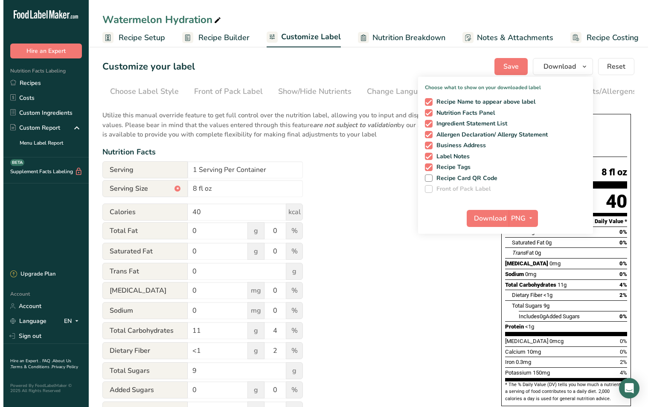
scroll to position [0, 88]
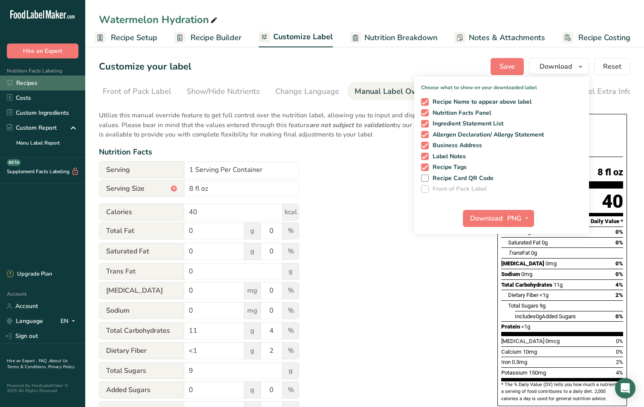
click at [27, 83] on link "Recipes" at bounding box center [42, 82] width 85 height 15
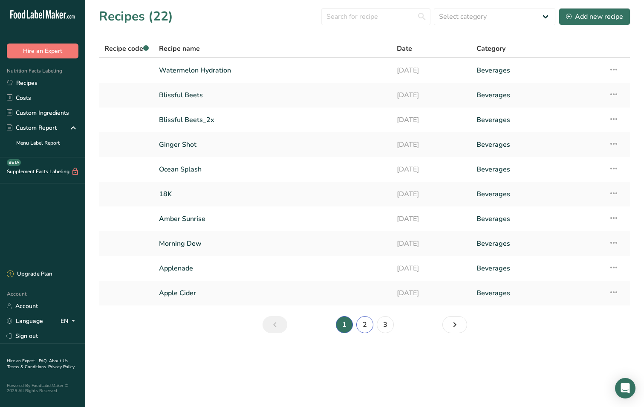
click at [365, 324] on link "2" at bounding box center [365, 324] width 17 height 17
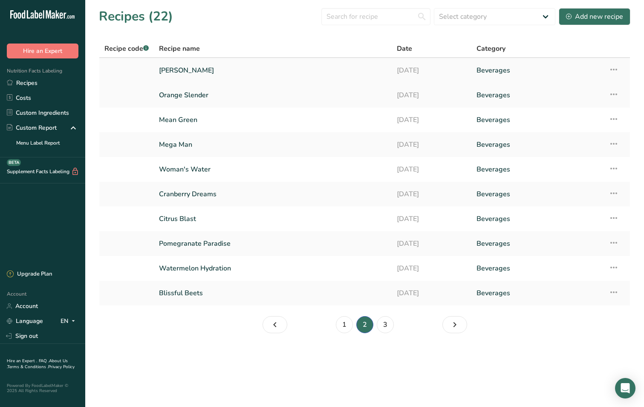
click at [219, 71] on link "[PERSON_NAME]" at bounding box center [273, 70] width 228 height 18
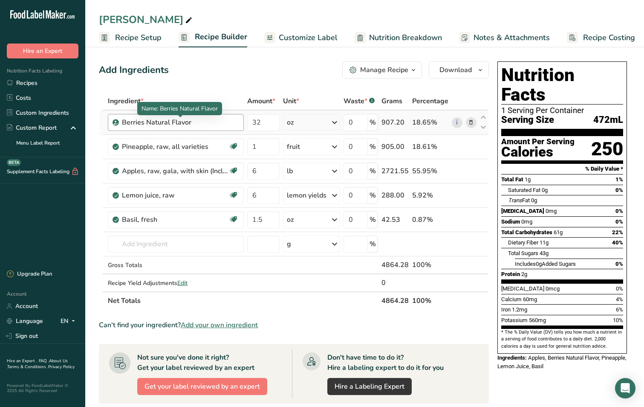
click at [214, 121] on div "Berries Natural Flavor" at bounding box center [175, 122] width 107 height 10
click at [197, 128] on div "Berries Natural Flavor" at bounding box center [176, 122] width 136 height 17
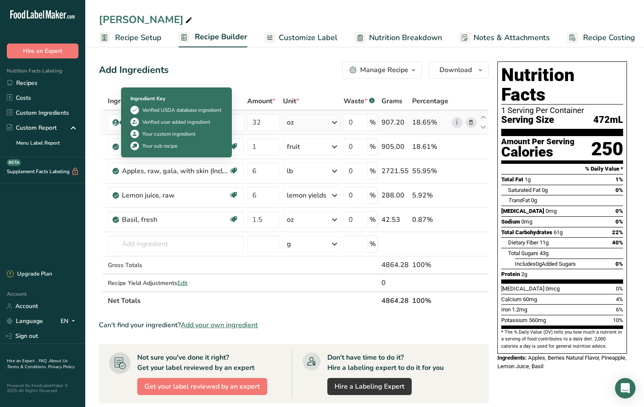
click at [116, 122] on icon at bounding box center [115, 123] width 5 height 8
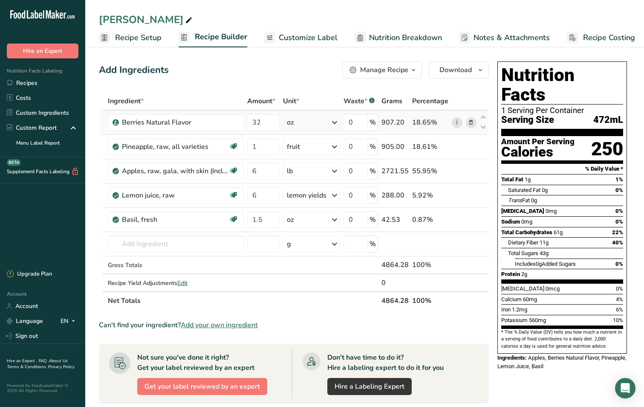
click at [472, 125] on icon at bounding box center [471, 122] width 6 height 9
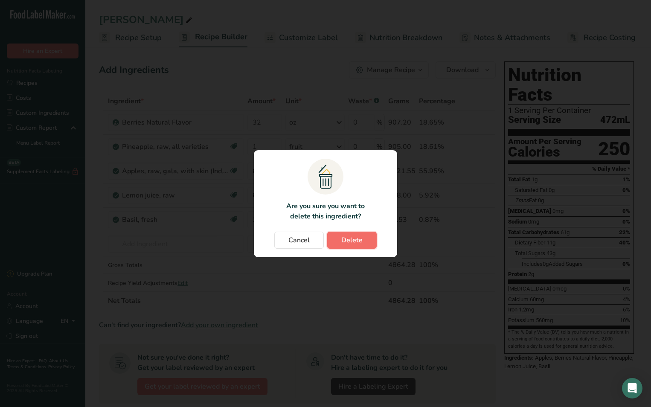
click at [353, 236] on span "Delete" at bounding box center [351, 240] width 21 height 10
type input "1"
type input "6"
type input "1.5"
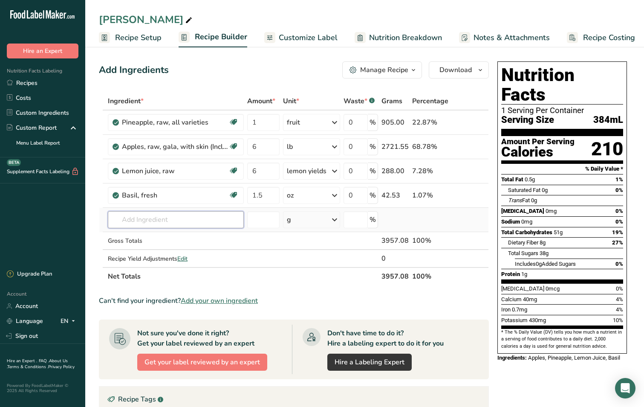
click at [140, 220] on input "text" at bounding box center [176, 219] width 136 height 17
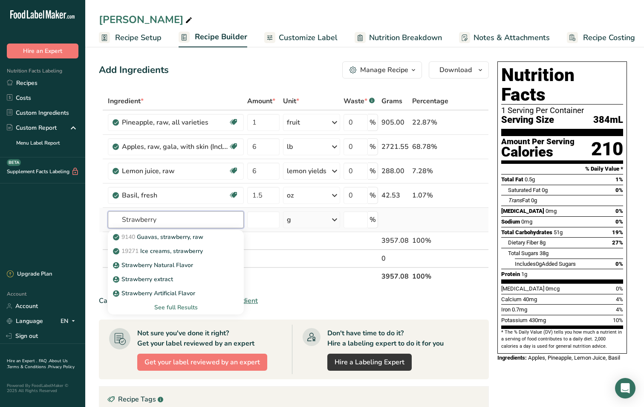
type input "Strawberry"
click at [194, 310] on div "See full Results" at bounding box center [176, 307] width 122 height 9
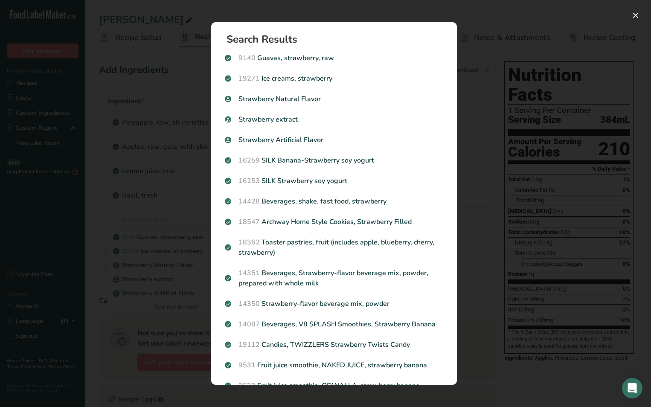
click at [457, 137] on div "Search Results 9140 [GEOGRAPHIC_DATA], strawberry, raw 19271 Ice creams, strawb…" at bounding box center [333, 204] width 273 height 390
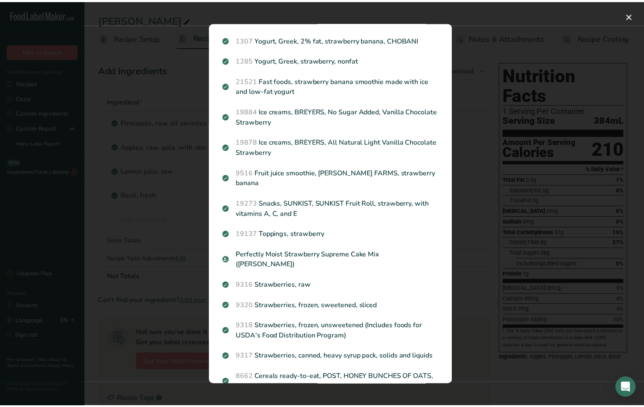
scroll to position [779, 0]
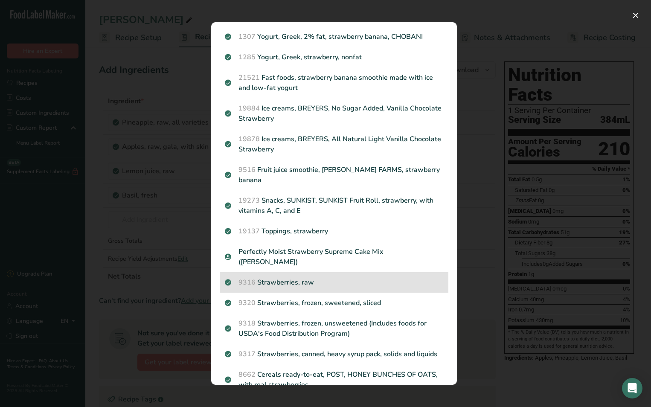
click at [307, 287] on p "9316 Strawberries, raw" at bounding box center [334, 282] width 218 height 10
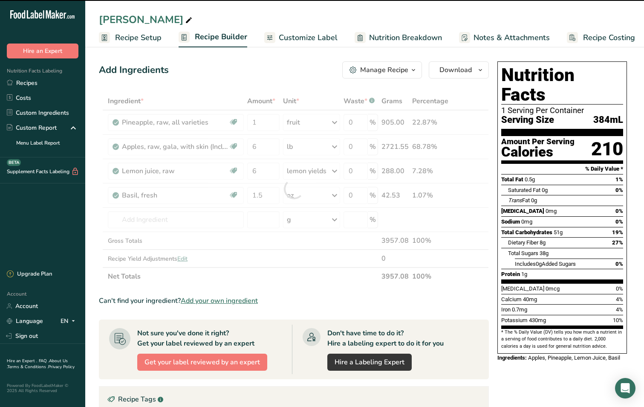
type input "0"
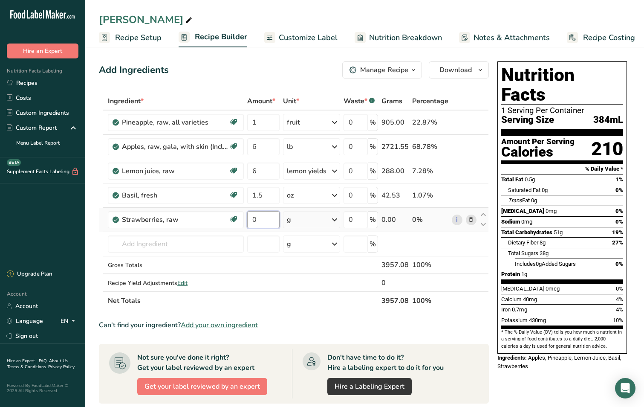
click at [262, 220] on input "0" at bounding box center [263, 219] width 32 height 17
type input "1"
click at [336, 212] on div "Ingredient * Amount * Unit * Waste * .a-a{fill:#347362;}.b-a{fill:#fff;} Grams …" at bounding box center [294, 200] width 390 height 217
click at [336, 217] on icon at bounding box center [335, 219] width 10 height 15
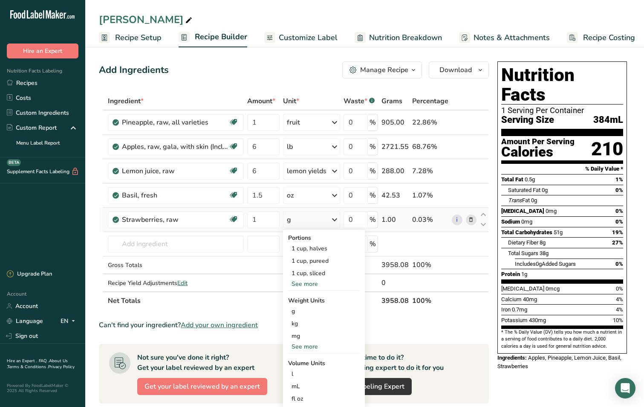
click at [320, 287] on div "See more" at bounding box center [324, 283] width 72 height 9
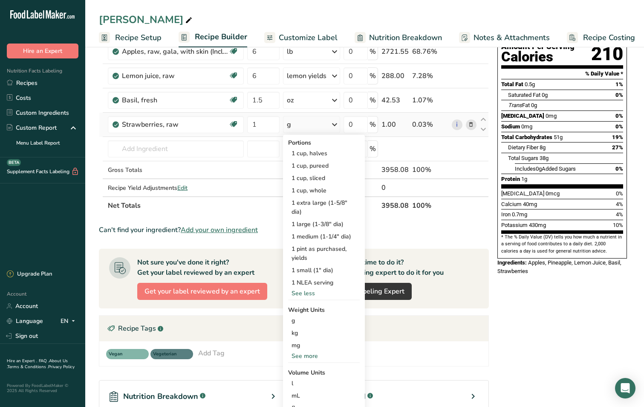
scroll to position [102, 0]
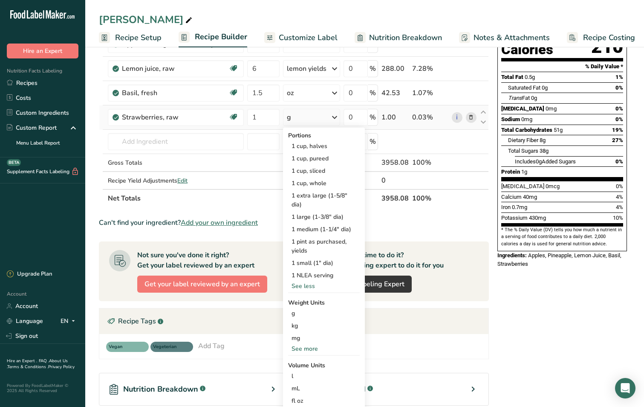
click at [320, 351] on div "See more" at bounding box center [324, 348] width 72 height 9
click at [317, 362] on div "lb" at bounding box center [324, 363] width 72 height 12
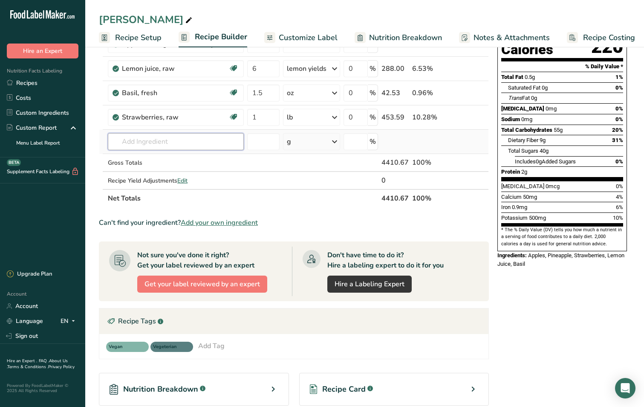
click at [146, 136] on input "text" at bounding box center [176, 141] width 136 height 17
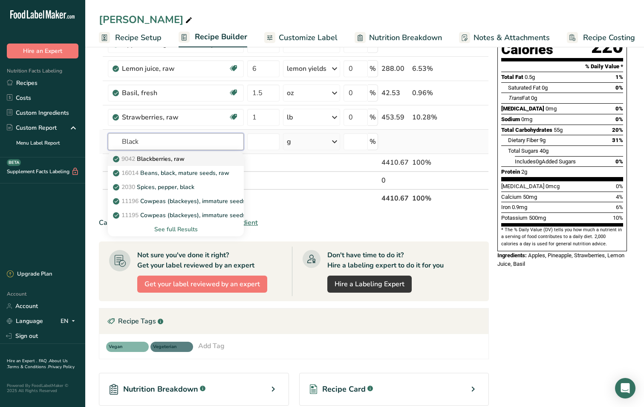
type input "Black"
click at [142, 153] on link "9042 Blackberries, raw" at bounding box center [176, 159] width 136 height 14
type input "Blackberries, raw"
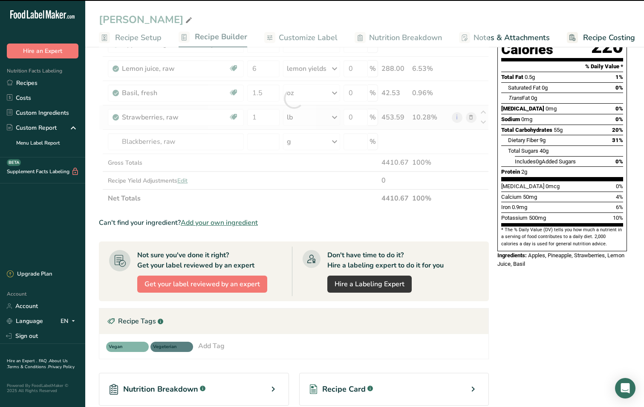
type input "0"
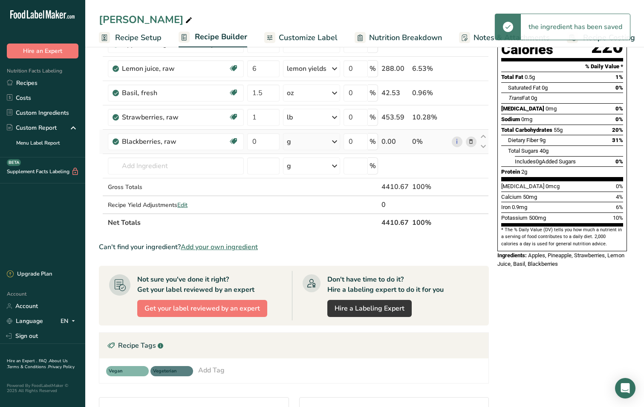
click at [261, 130] on td "0" at bounding box center [263, 142] width 35 height 24
drag, startPoint x: 258, startPoint y: 134, endPoint x: 255, endPoint y: 129, distance: 5.5
click at [255, 129] on tbody "Pineapple, raw, all varieties Source of Antioxidants Dairy free Gluten free Veg…" at bounding box center [293, 110] width 389 height 205
type input "4"
click at [336, 139] on div "Ingredient * Amount * Unit * Waste * .a-a{fill:#347362;}.b-a{fill:#fff;} Grams …" at bounding box center [294, 111] width 390 height 242
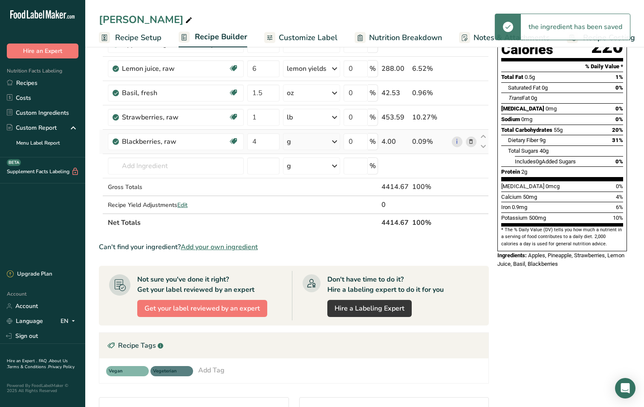
click at [336, 137] on icon at bounding box center [335, 141] width 10 height 15
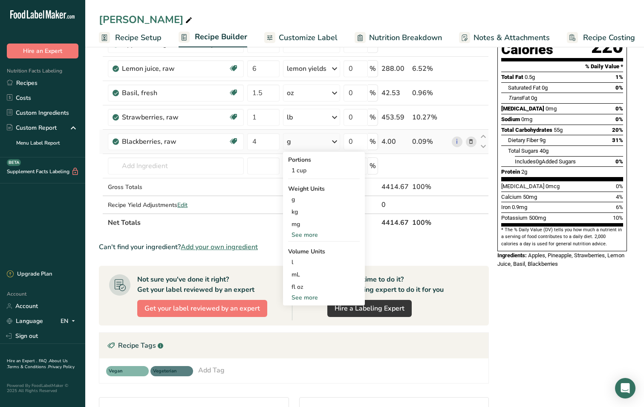
click at [312, 236] on div "See more" at bounding box center [324, 234] width 72 height 9
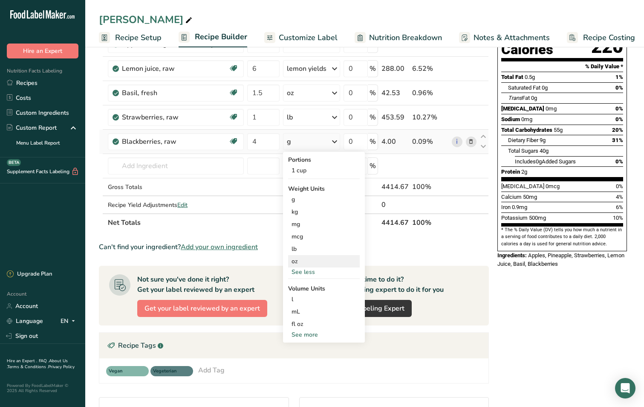
click at [305, 258] on div "oz" at bounding box center [324, 261] width 72 height 12
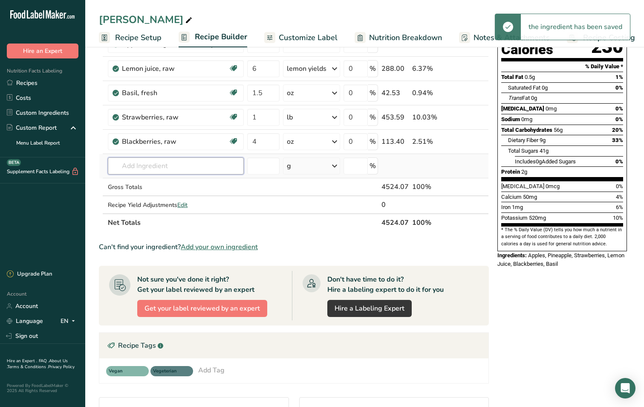
click at [149, 166] on input "text" at bounding box center [176, 165] width 136 height 17
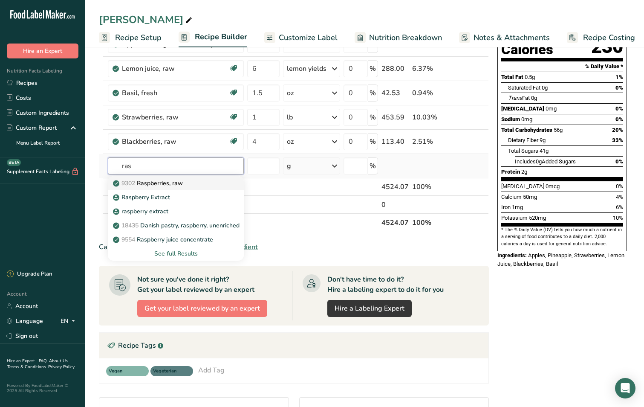
type input "ras"
click at [156, 181] on p "9302 Raspberries, raw" at bounding box center [149, 183] width 68 height 9
type input "Raspberries, raw"
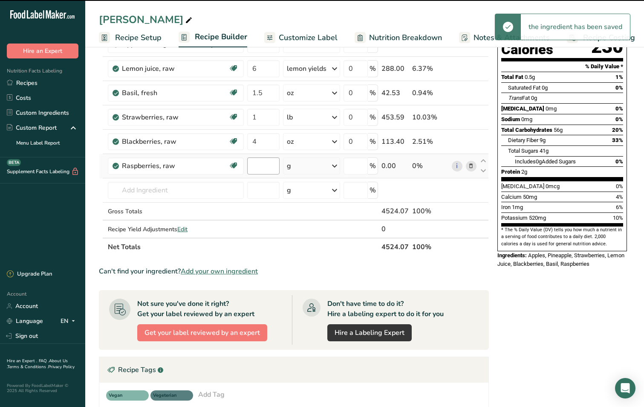
type input "0"
drag, startPoint x: 259, startPoint y: 164, endPoint x: 252, endPoint y: 164, distance: 7.2
click at [252, 164] on input "0" at bounding box center [263, 165] width 32 height 17
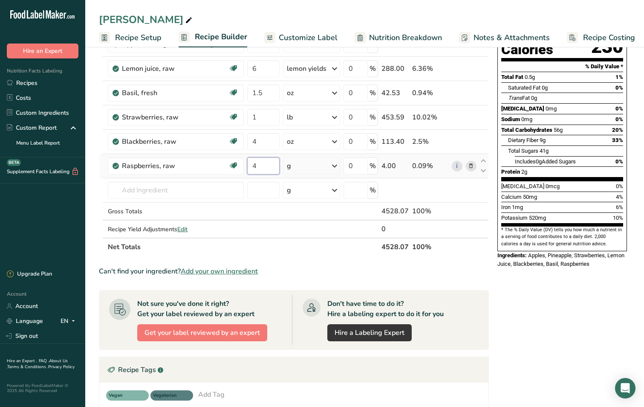
type input "4"
click at [324, 162] on div "Ingredient * Amount * Unit * Waste * .a-a{fill:#347362;}.b-a{fill:#fff;} Grams …" at bounding box center [294, 123] width 390 height 266
click at [330, 167] on icon at bounding box center [335, 165] width 10 height 15
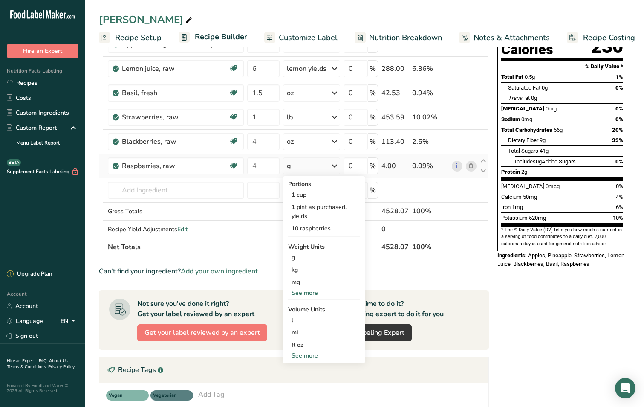
click at [303, 294] on div "See more" at bounding box center [324, 292] width 72 height 9
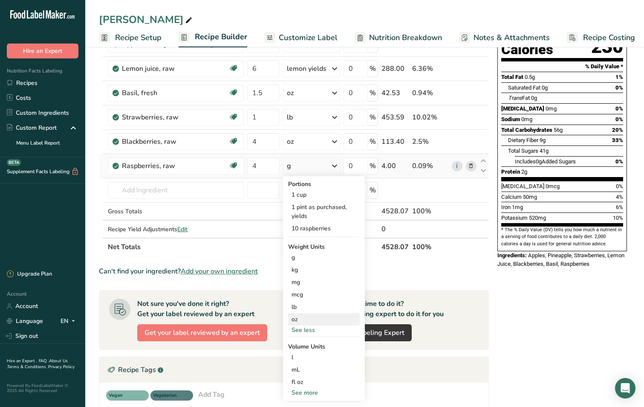
click at [300, 318] on div "oz" at bounding box center [324, 319] width 72 height 12
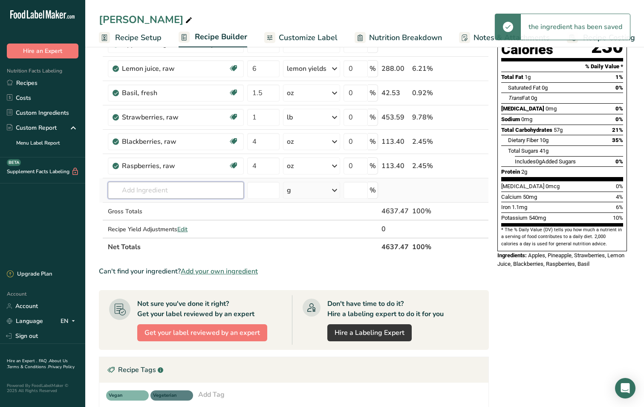
click at [131, 188] on input "text" at bounding box center [176, 190] width 136 height 17
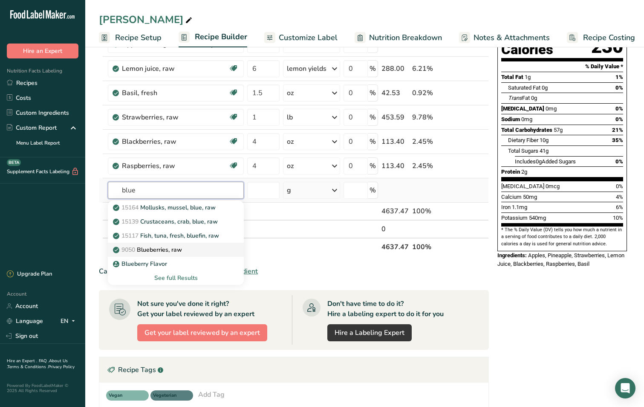
type input "blue"
click at [161, 247] on p "9050 Blueberries, raw" at bounding box center [148, 249] width 67 height 9
type input "Blueberries, raw"
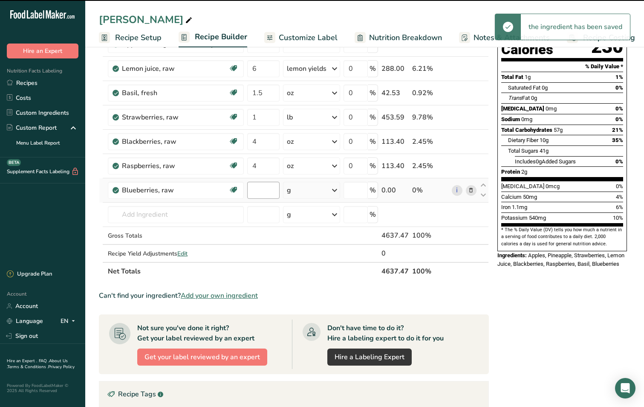
type input "0"
click at [256, 192] on input "0" at bounding box center [263, 190] width 32 height 17
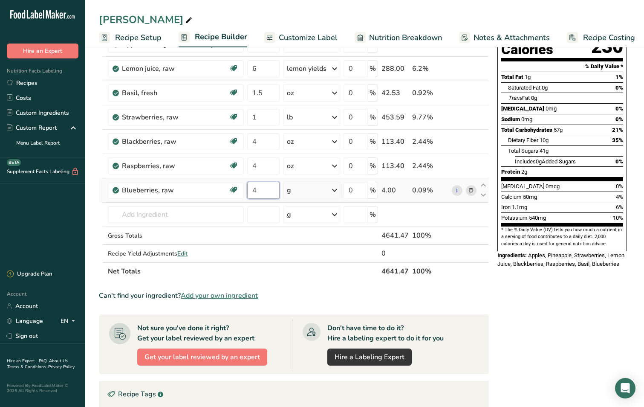
type input "4"
click at [335, 190] on div "Ingredient * Amount * Unit * Waste * .a-a{fill:#347362;}.b-a{fill:#fff;} Grams …" at bounding box center [294, 135] width 390 height 290
click at [335, 189] on icon at bounding box center [335, 190] width 10 height 15
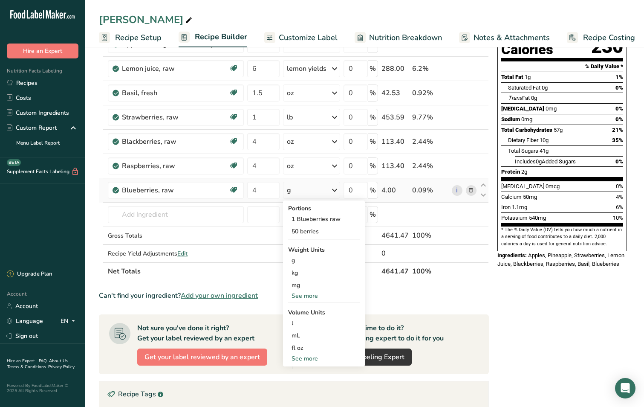
click at [310, 296] on div "See more" at bounding box center [324, 295] width 72 height 9
click at [297, 325] on div "oz" at bounding box center [324, 322] width 72 height 12
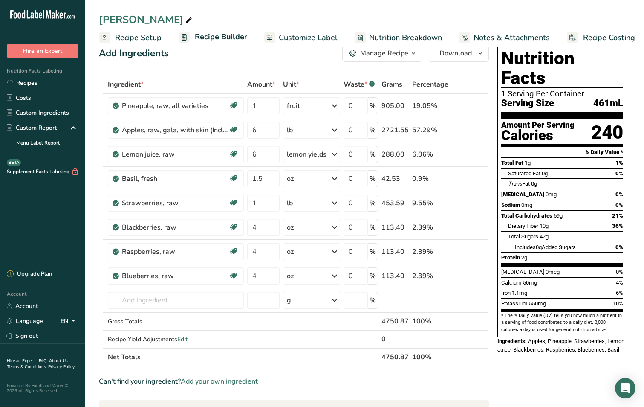
scroll to position [18, 0]
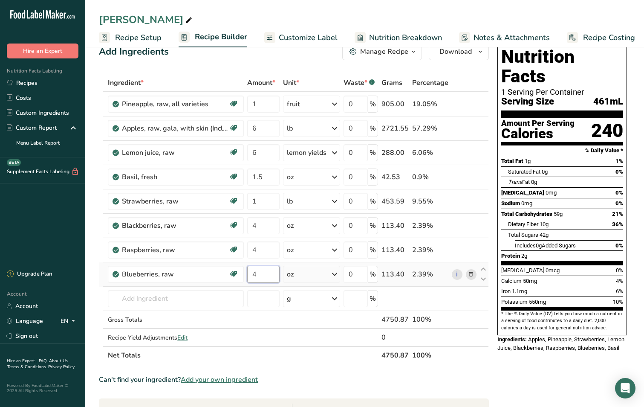
drag, startPoint x: 262, startPoint y: 277, endPoint x: 264, endPoint y: 272, distance: 5.7
click at [264, 272] on input "4" at bounding box center [263, 274] width 32 height 17
type input "8"
click at [241, 299] on div "Ingredient * Amount * Unit * Waste * .a-a{fill:#347362;}.b-a{fill:#fff;} Grams …" at bounding box center [294, 219] width 390 height 290
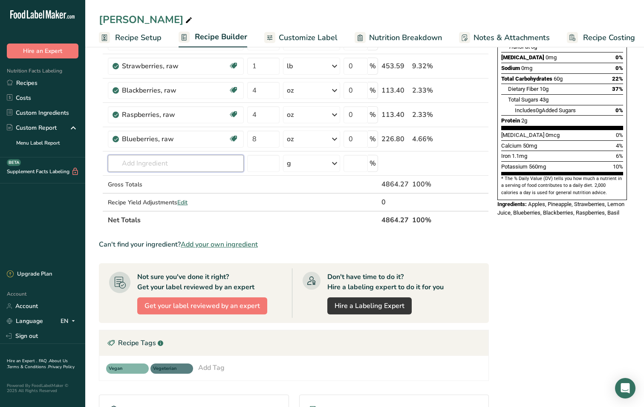
scroll to position [0, 0]
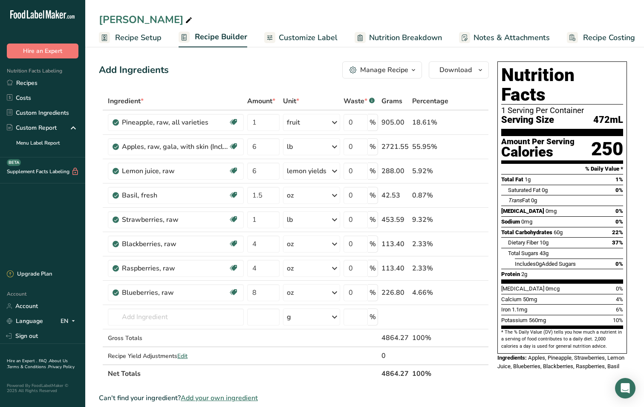
click at [412, 40] on span "Nutrition Breakdown" at bounding box center [405, 38] width 73 height 12
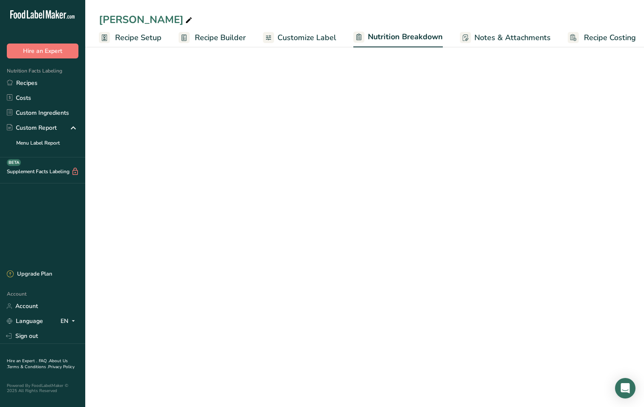
scroll to position [0, 5]
select select "Calories"
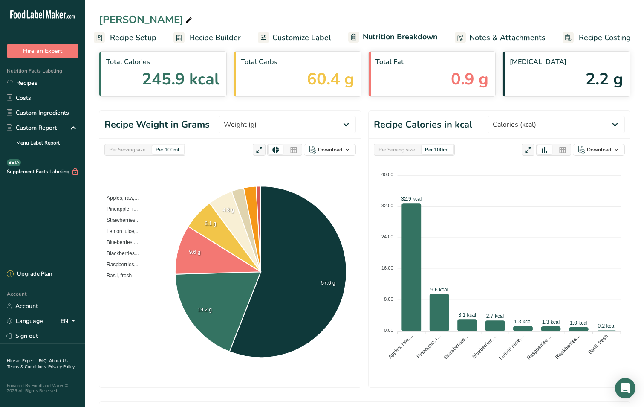
scroll to position [0, 0]
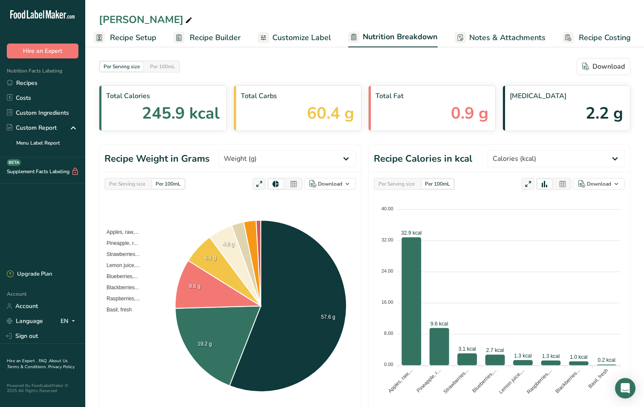
click at [301, 42] on span "Customize Label" at bounding box center [301, 38] width 59 height 12
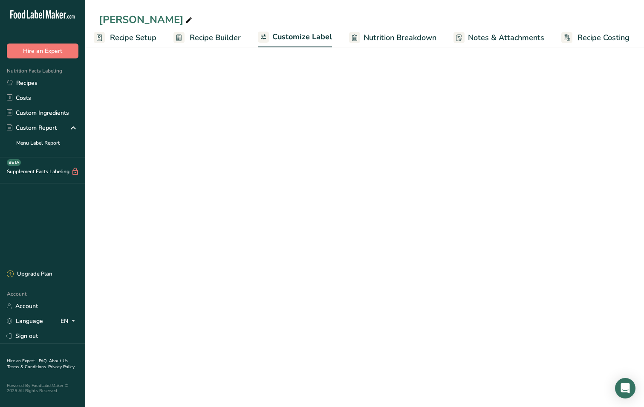
scroll to position [0, 4]
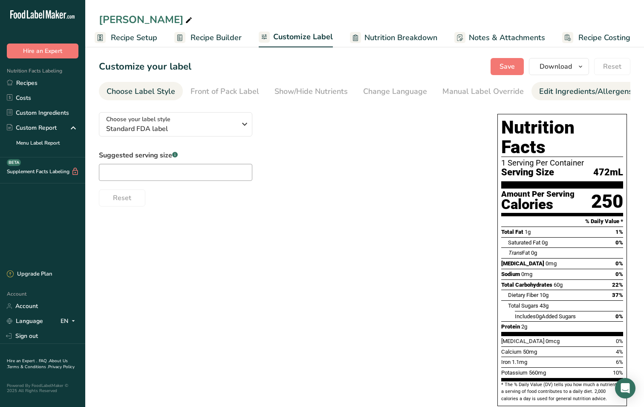
click at [540, 95] on div "Edit Ingredients/Allergens List" at bounding box center [593, 92] width 108 height 12
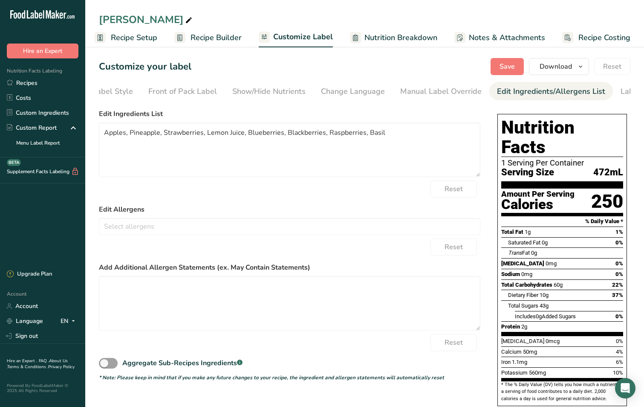
scroll to position [0, 88]
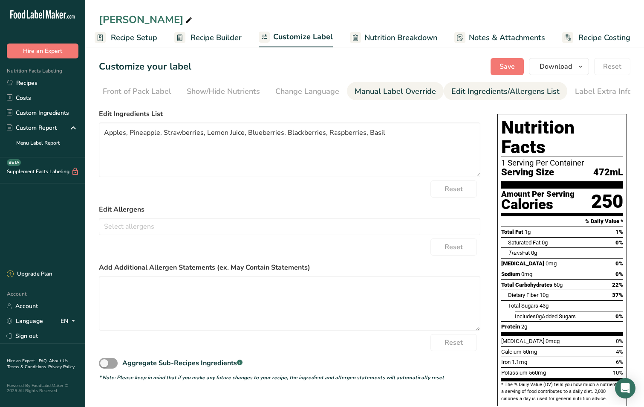
click at [398, 91] on div "Manual Label Override" at bounding box center [395, 92] width 81 height 12
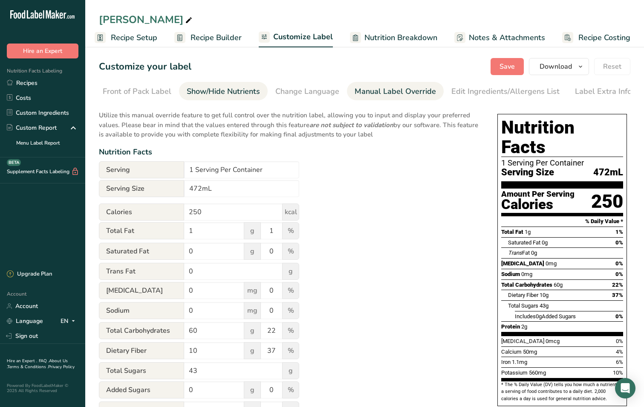
click at [240, 88] on div "Show/Hide Nutrients" at bounding box center [223, 92] width 73 height 12
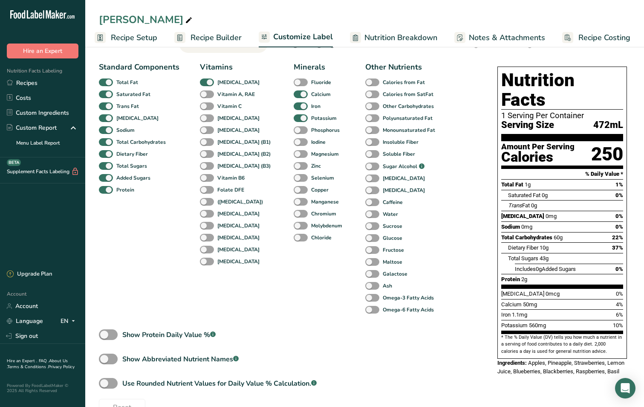
scroll to position [48, 0]
click at [202, 110] on span at bounding box center [207, 106] width 14 height 8
click at [202, 108] on input "Vitamin C" at bounding box center [203, 106] width 6 height 6
checkbox input "true"
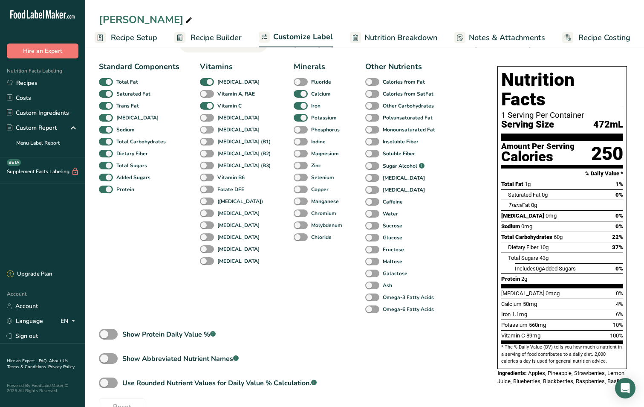
click at [206, 132] on span at bounding box center [207, 130] width 14 height 8
click at [206, 132] on input "[MEDICAL_DATA]" at bounding box center [203, 130] width 6 height 6
checkbox input "true"
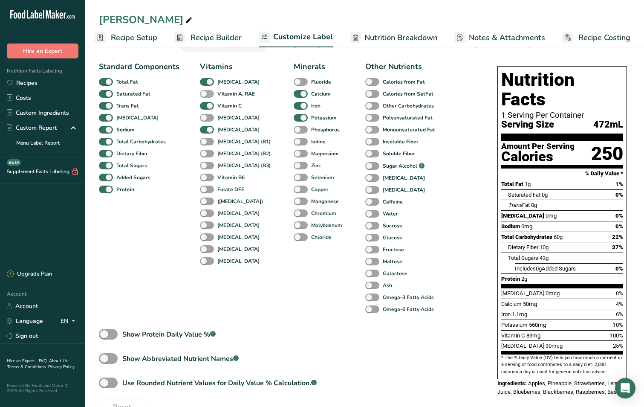
drag, startPoint x: 206, startPoint y: 93, endPoint x: 200, endPoint y: 96, distance: 6.5
click at [200, 96] on span at bounding box center [207, 94] width 14 height 8
click at [200, 96] on input "Vitamin A, RAE" at bounding box center [203, 94] width 6 height 6
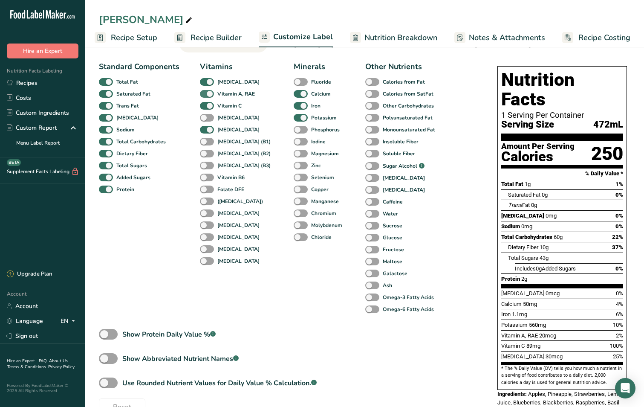
click at [200, 96] on span at bounding box center [207, 94] width 14 height 8
click at [200, 96] on input "Vitamin A, RAE" at bounding box center [203, 94] width 6 height 6
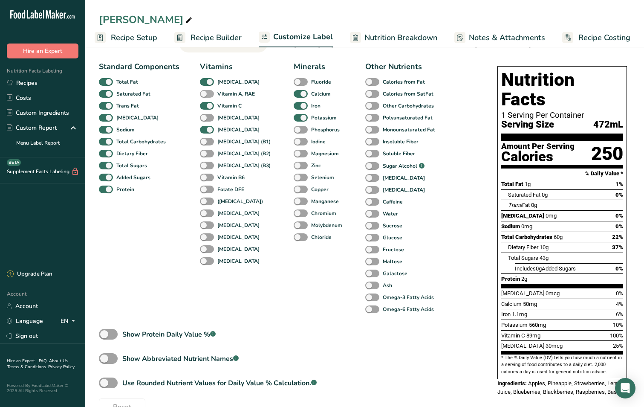
click at [200, 96] on span at bounding box center [207, 94] width 14 height 8
click at [200, 96] on input "Vitamin A, RAE" at bounding box center [203, 94] width 6 height 6
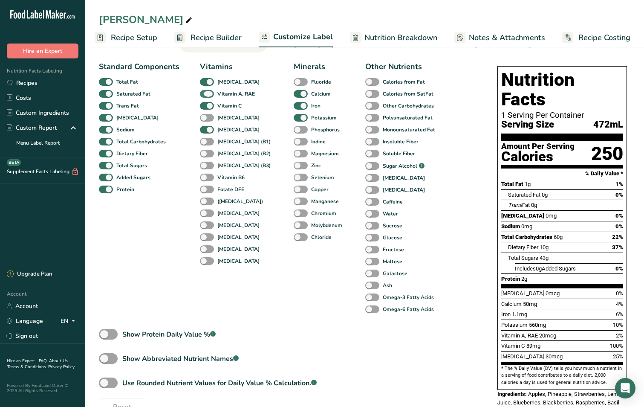
click at [200, 96] on span at bounding box center [207, 94] width 14 height 8
click at [200, 96] on input "Vitamin A, RAE" at bounding box center [203, 94] width 6 height 6
checkbox input "false"
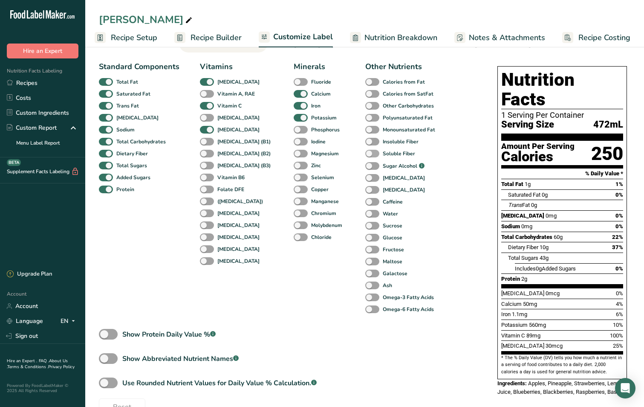
click at [365, 155] on span at bounding box center [372, 154] width 14 height 8
click at [365, 155] on input "Soluble Fiber" at bounding box center [368, 154] width 6 height 6
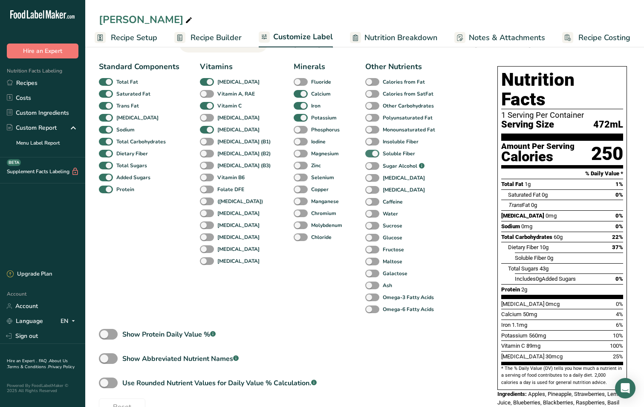
click at [380, 155] on span "Soluble Fiber" at bounding box center [398, 154] width 36 height 8
click at [367, 155] on input "Soluble Fiber" at bounding box center [368, 154] width 6 height 6
checkbox input "false"
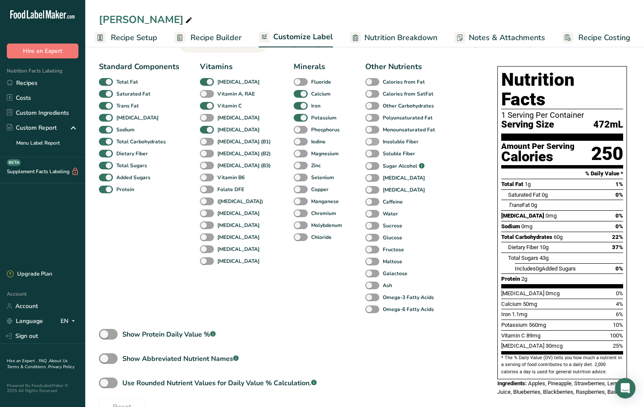
click at [365, 142] on span at bounding box center [372, 142] width 14 height 8
click at [365, 142] on input "Insoluble Fiber" at bounding box center [368, 142] width 6 height 6
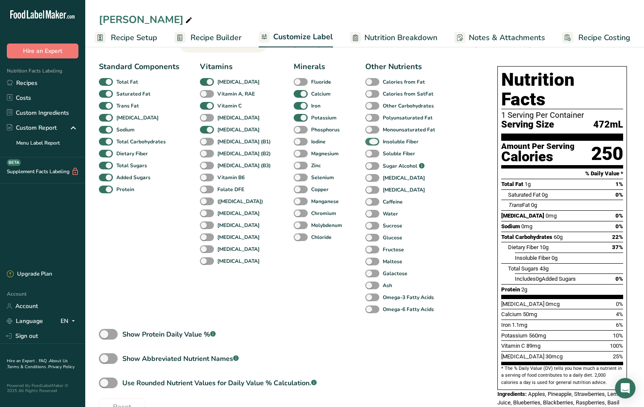
click at [365, 142] on span at bounding box center [372, 142] width 14 height 8
click at [365, 142] on input "Insoluble Fiber" at bounding box center [368, 142] width 6 height 6
checkbox input "false"
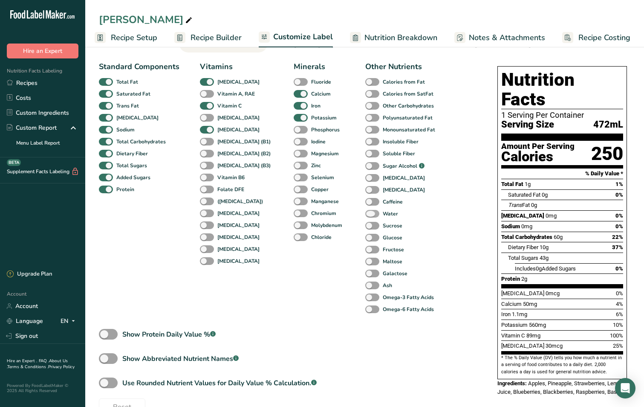
click at [365, 215] on span at bounding box center [372, 214] width 14 height 8
click at [365, 215] on input "Water" at bounding box center [368, 214] width 6 height 6
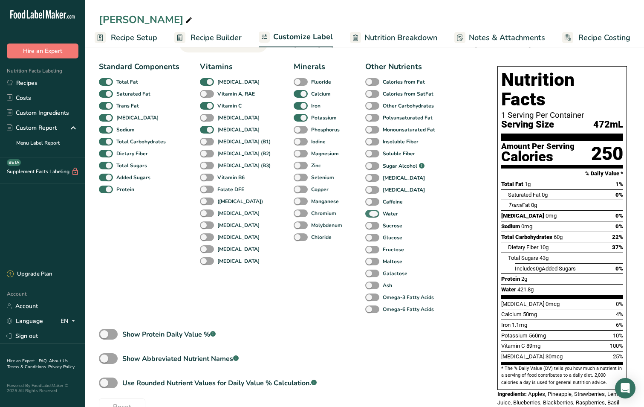
click at [365, 216] on span at bounding box center [372, 214] width 14 height 8
click at [365, 216] on input "Water" at bounding box center [368, 214] width 6 height 6
checkbox input "false"
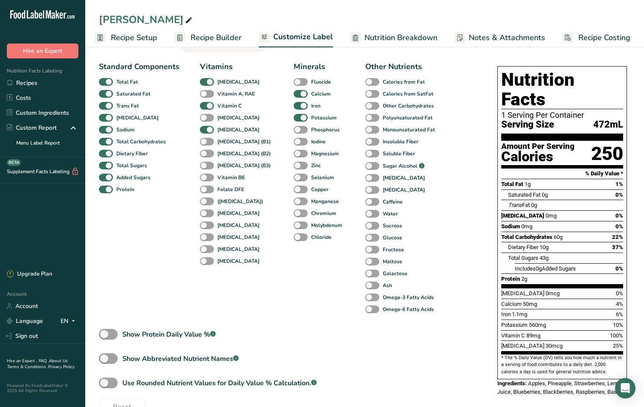
click at [365, 243] on div "Glucose" at bounding box center [374, 238] width 18 height 12
click at [365, 240] on span at bounding box center [372, 238] width 14 height 8
click at [365, 240] on input "Glucose" at bounding box center [368, 238] width 6 height 6
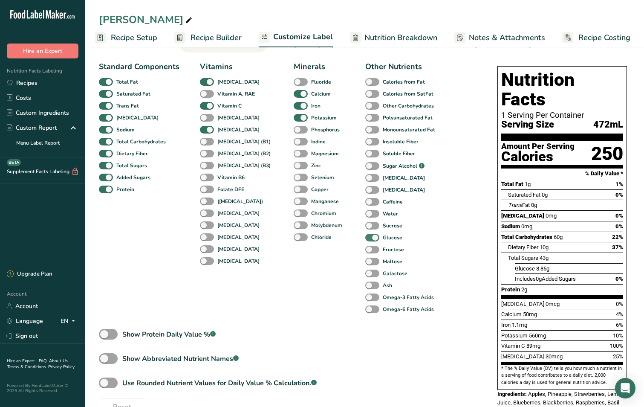
click at [365, 241] on span at bounding box center [372, 238] width 14 height 8
click at [365, 240] on input "Glucose" at bounding box center [368, 238] width 6 height 6
checkbox input "false"
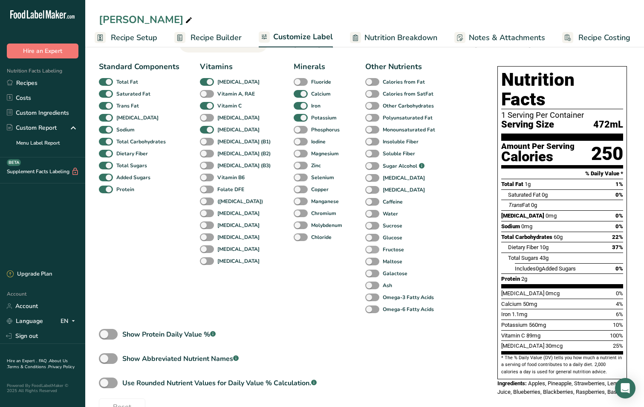
click at [365, 249] on span at bounding box center [372, 250] width 14 height 8
click at [365, 249] on input "Fructose" at bounding box center [368, 249] width 6 height 6
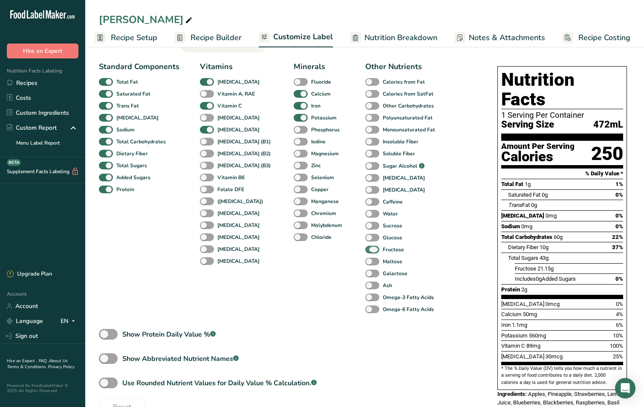
click at [365, 252] on span at bounding box center [372, 250] width 14 height 8
click at [365, 252] on input "Fructose" at bounding box center [368, 249] width 6 height 6
checkbox input "false"
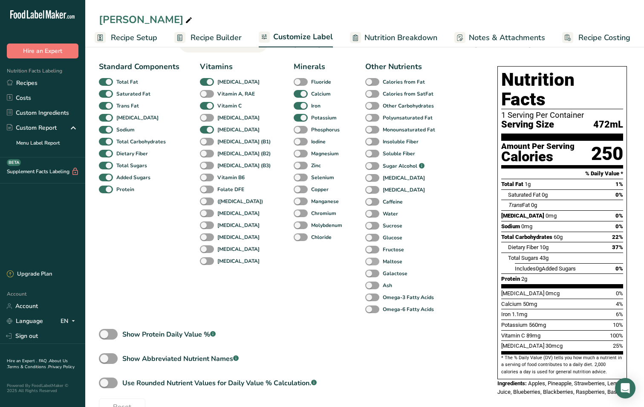
click at [365, 266] on span at bounding box center [372, 262] width 14 height 8
click at [365, 264] on input "Maltose" at bounding box center [368, 261] width 6 height 6
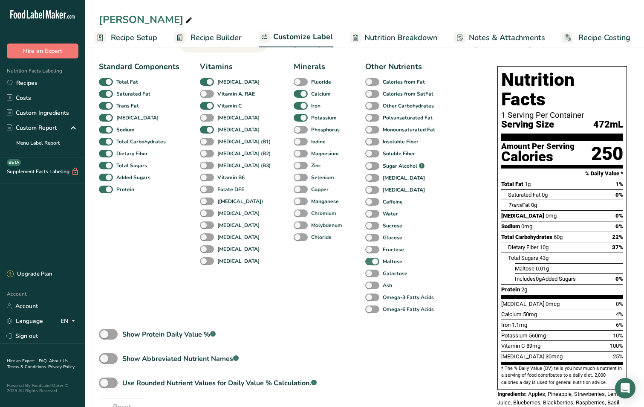
click at [365, 266] on span at bounding box center [372, 262] width 14 height 8
click at [365, 264] on input "Maltose" at bounding box center [368, 261] width 6 height 6
checkbox input "false"
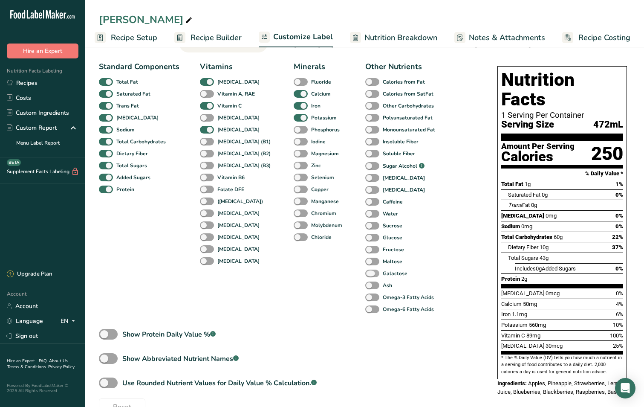
click at [365, 272] on span at bounding box center [372, 274] width 14 height 8
click at [365, 272] on input "Galactose" at bounding box center [368, 273] width 6 height 6
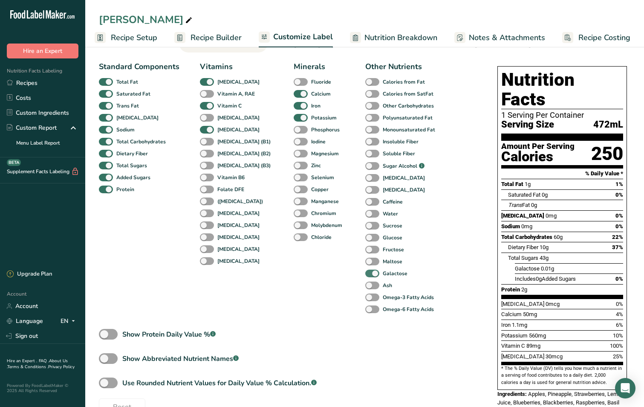
click at [365, 272] on span at bounding box center [372, 274] width 14 height 8
click at [365, 272] on input "Galactose" at bounding box center [368, 273] width 6 height 6
checkbox input "false"
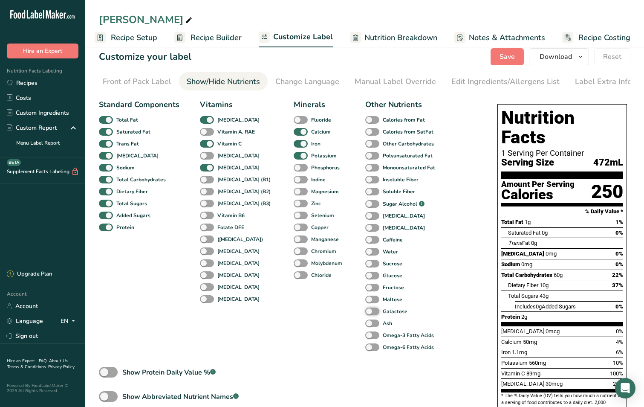
scroll to position [0, 0]
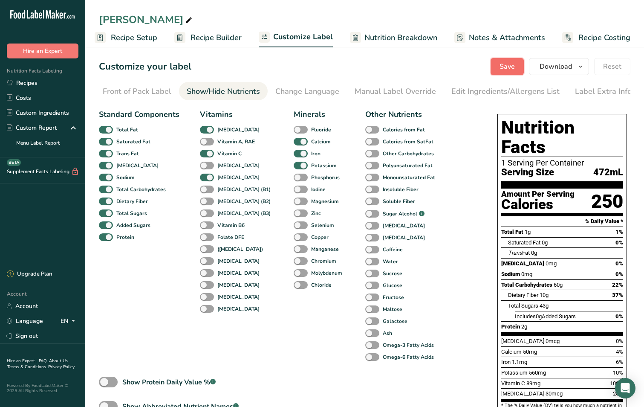
click at [523, 71] on button "Save" at bounding box center [507, 66] width 33 height 17
click at [44, 80] on link "Recipes" at bounding box center [42, 82] width 85 height 15
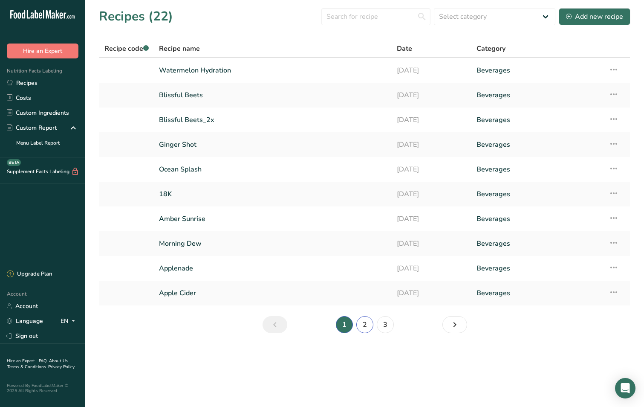
click at [360, 326] on link "2" at bounding box center [365, 324] width 17 height 17
click at [384, 325] on link "3" at bounding box center [385, 324] width 17 height 17
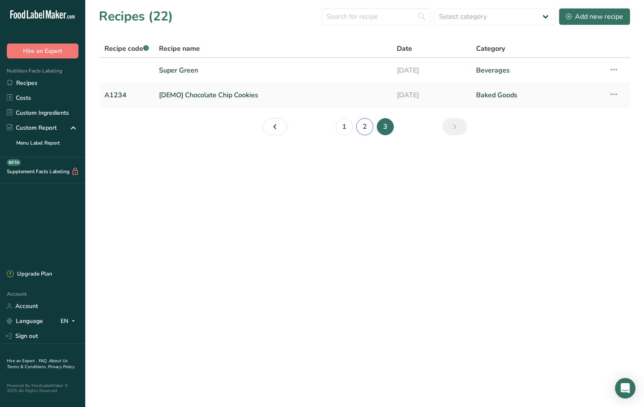
click at [366, 132] on link "2" at bounding box center [365, 126] width 17 height 17
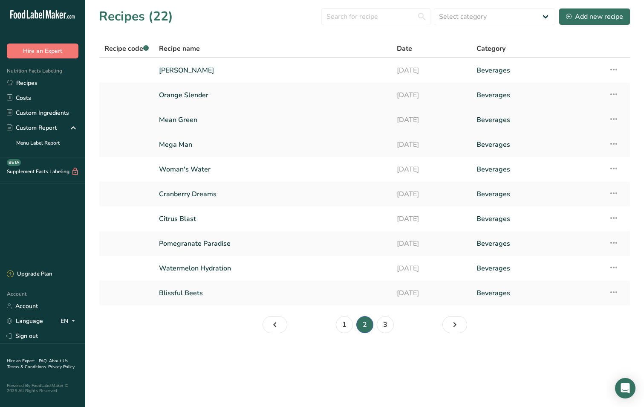
click at [191, 119] on link "Mean Green" at bounding box center [273, 120] width 228 height 18
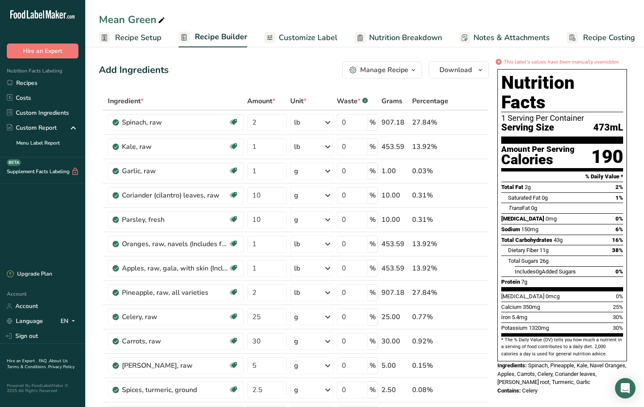
click at [325, 38] on span "Customize Label" at bounding box center [308, 38] width 59 height 12
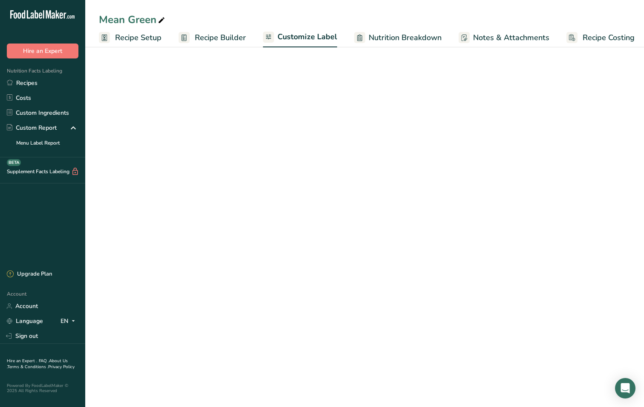
scroll to position [0, 4]
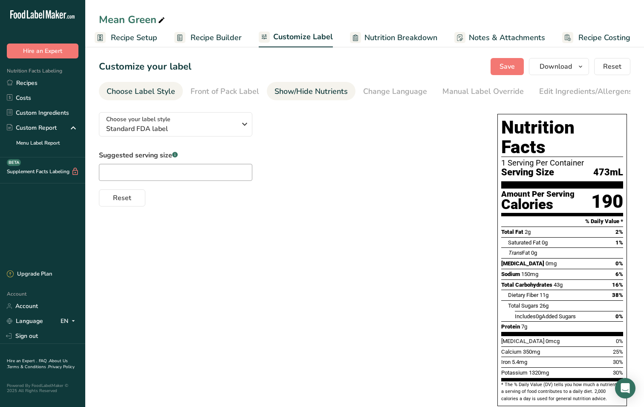
click at [322, 99] on link "Show/Hide Nutrients" at bounding box center [311, 91] width 73 height 19
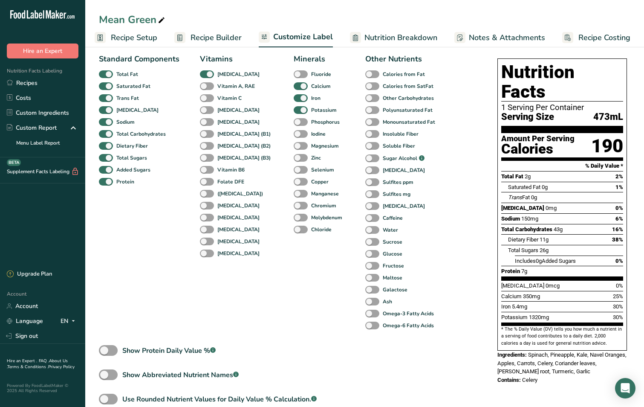
scroll to position [56, 0]
click at [365, 266] on span at bounding box center [372, 265] width 14 height 8
click at [365, 266] on input "Fructose" at bounding box center [368, 265] width 6 height 6
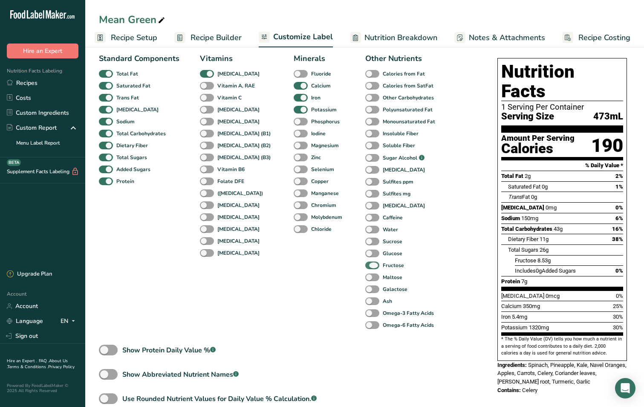
click at [365, 266] on span at bounding box center [372, 265] width 14 height 8
click at [365, 266] on input "Fructose" at bounding box center [368, 265] width 6 height 6
checkbox input "false"
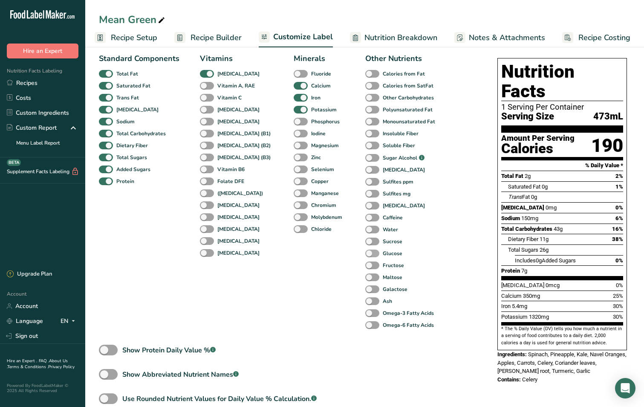
click at [365, 252] on span at bounding box center [372, 253] width 14 height 8
click at [365, 252] on input "Glucose" at bounding box center [368, 253] width 6 height 6
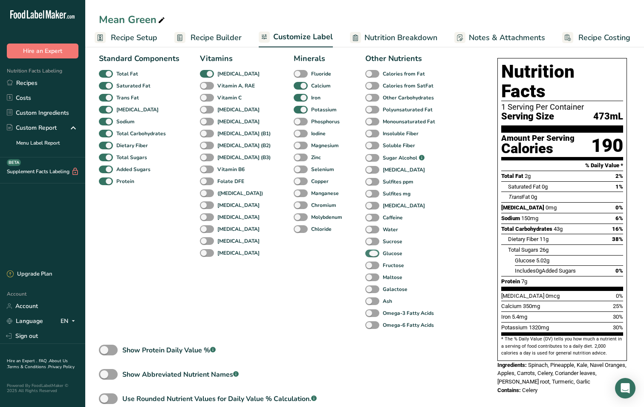
click at [365, 252] on span at bounding box center [372, 253] width 14 height 8
click at [365, 252] on input "Glucose" at bounding box center [368, 253] width 6 height 6
checkbox input "false"
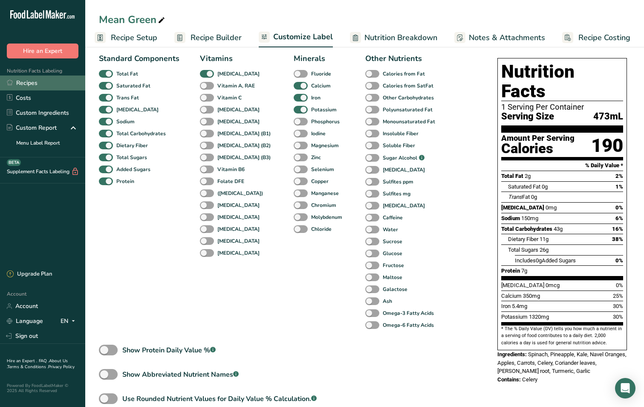
click at [43, 89] on link "Recipes" at bounding box center [42, 82] width 85 height 15
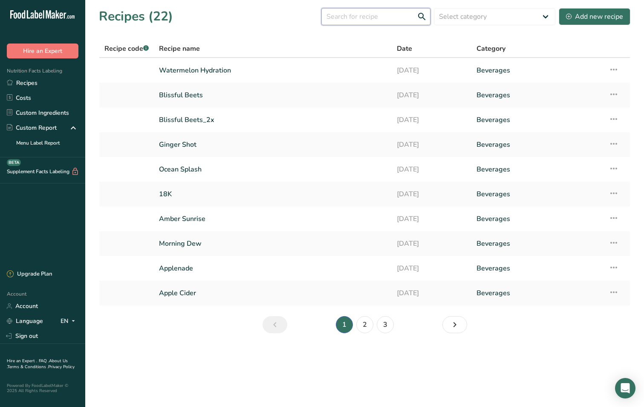
click at [391, 12] on input "text" at bounding box center [376, 16] width 109 height 17
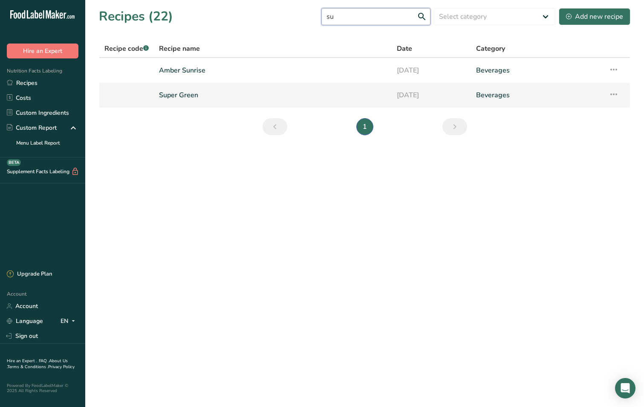
type input "su"
click at [218, 94] on link "Super Green" at bounding box center [273, 95] width 228 height 18
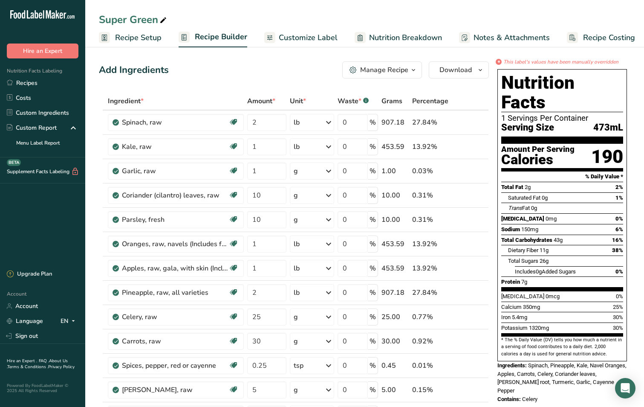
click at [218, 94] on th "Ingredient *" at bounding box center [175, 102] width 139 height 18
click at [319, 38] on span "Customize Label" at bounding box center [308, 38] width 59 height 12
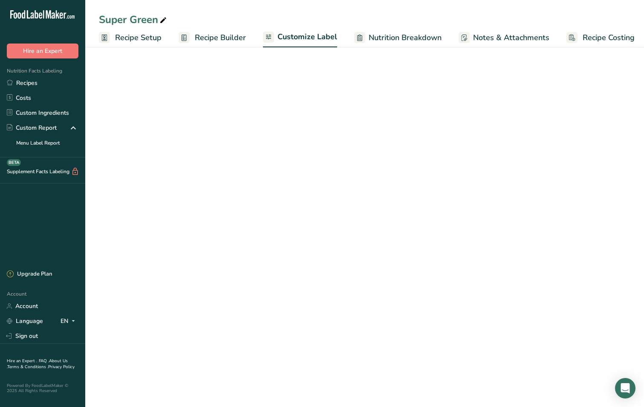
scroll to position [0, 4]
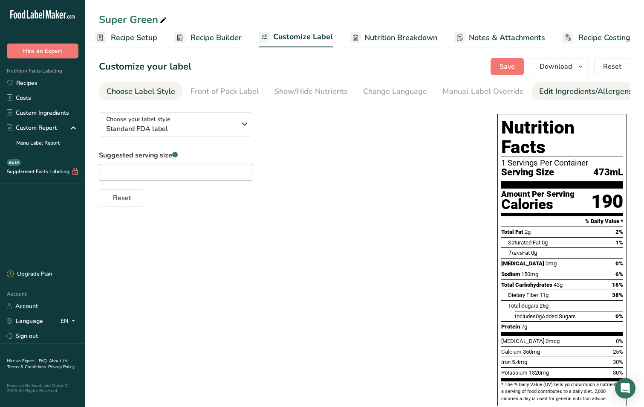
click at [585, 95] on div "Edit Ingredients/Allergens List" at bounding box center [593, 92] width 108 height 12
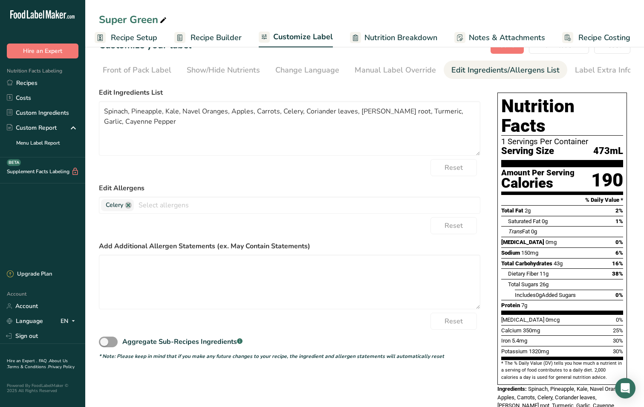
scroll to position [0, 0]
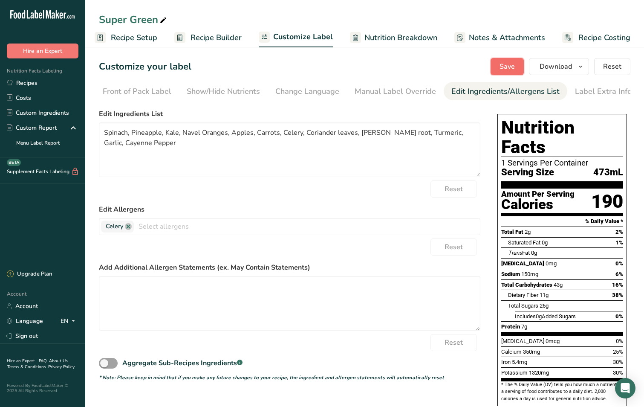
click at [508, 65] on span "Save" at bounding box center [507, 66] width 15 height 10
